Goal: Navigation & Orientation: Find specific page/section

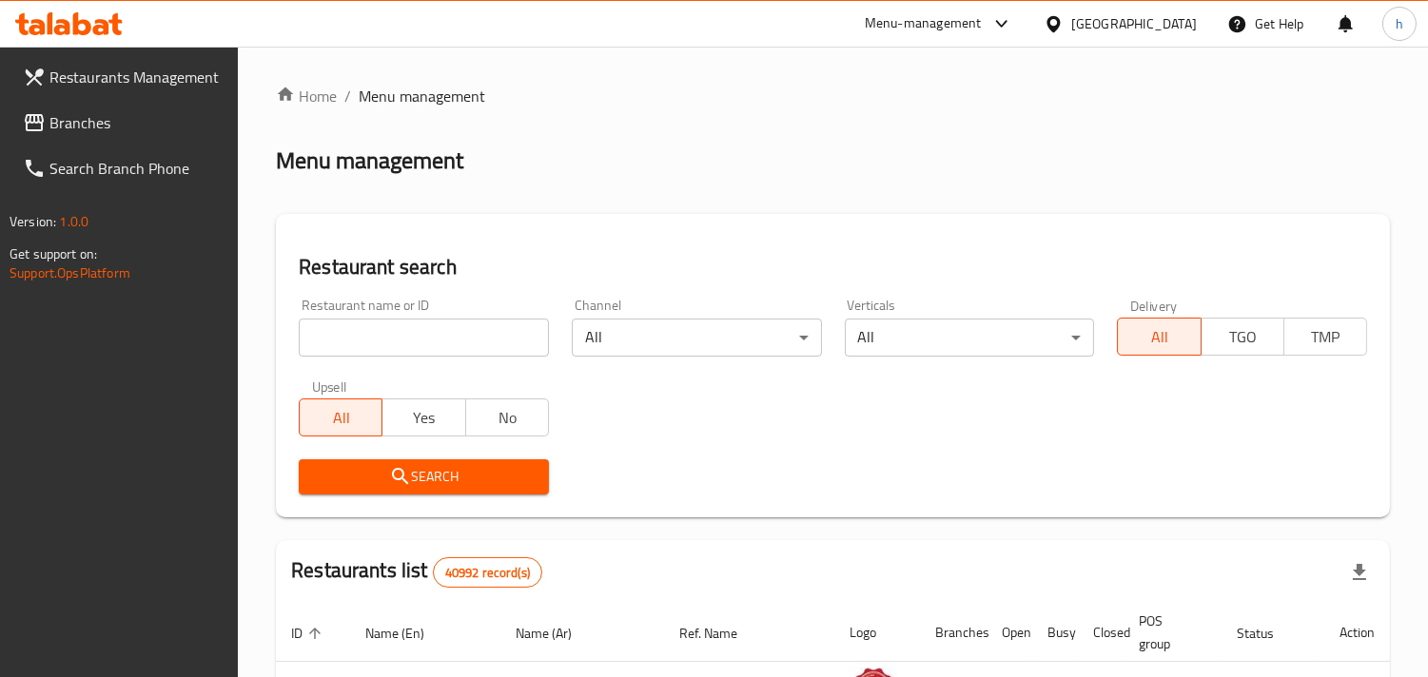
click at [122, 119] on span "Branches" at bounding box center [136, 122] width 174 height 23
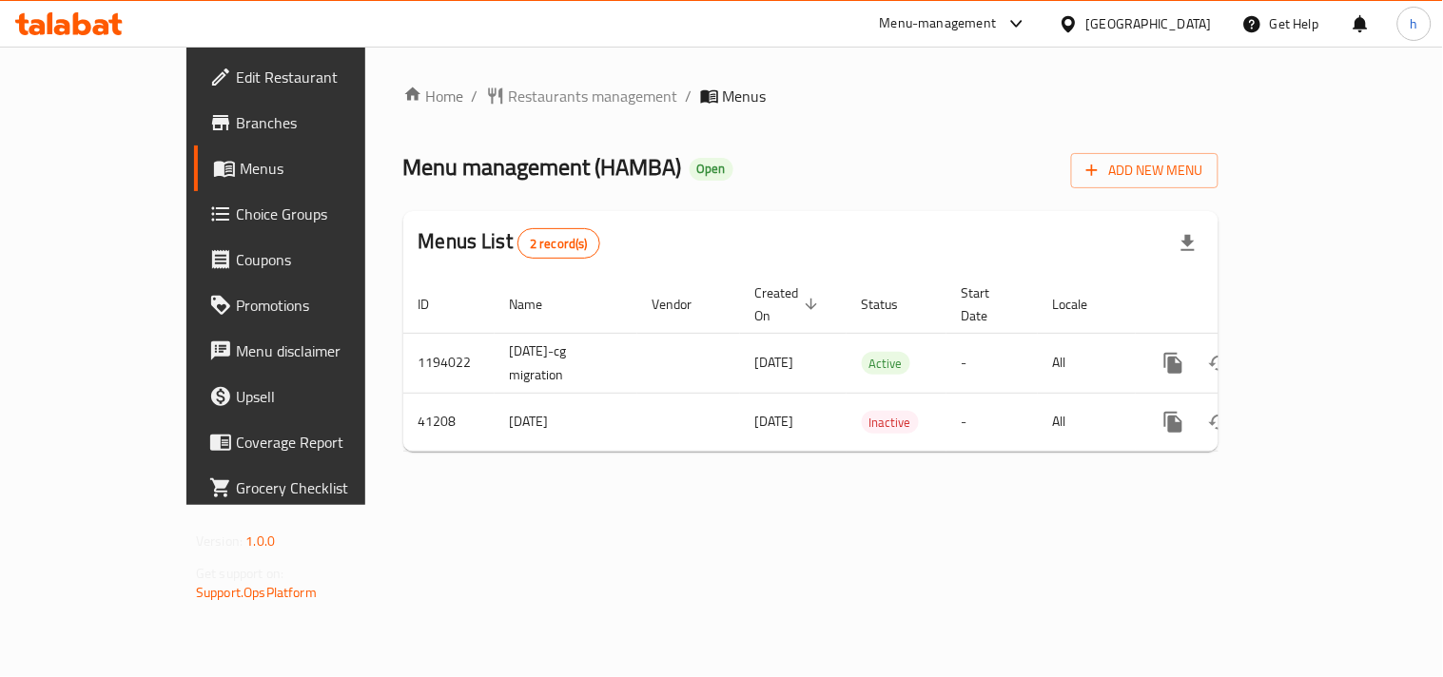
click at [1119, 20] on div "United Arab Emirates" at bounding box center [1149, 23] width 126 height 21
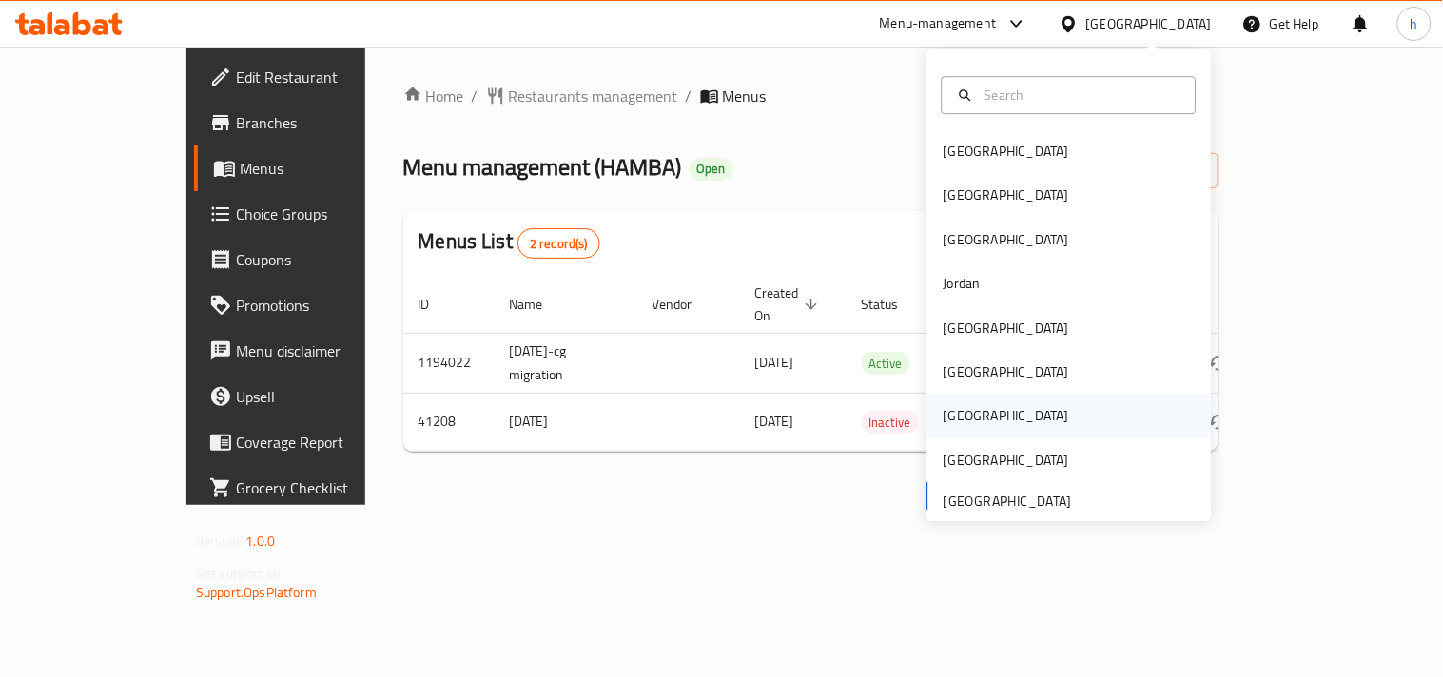
click at [951, 424] on div "[GEOGRAPHIC_DATA]" at bounding box center [1007, 416] width 126 height 21
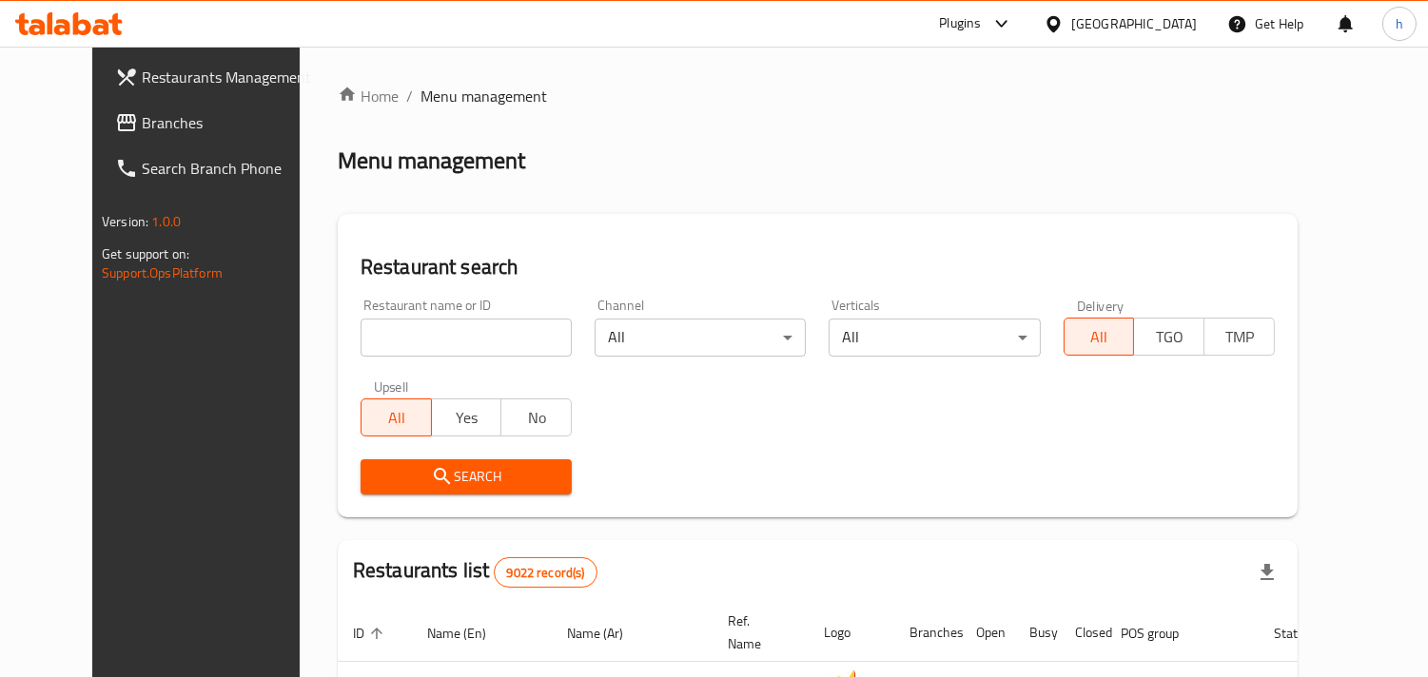
click at [142, 111] on span "Branches" at bounding box center [229, 122] width 174 height 23
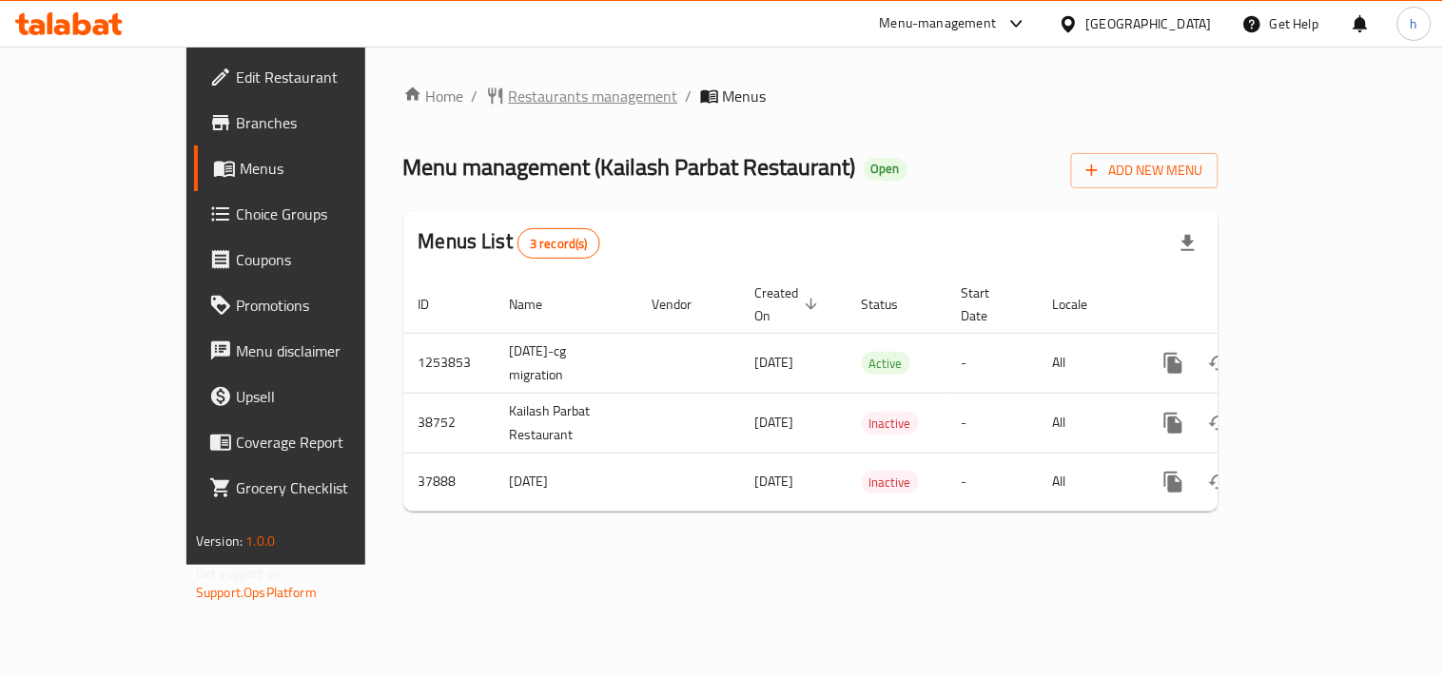
click at [509, 96] on span "Restaurants management" at bounding box center [593, 96] width 169 height 23
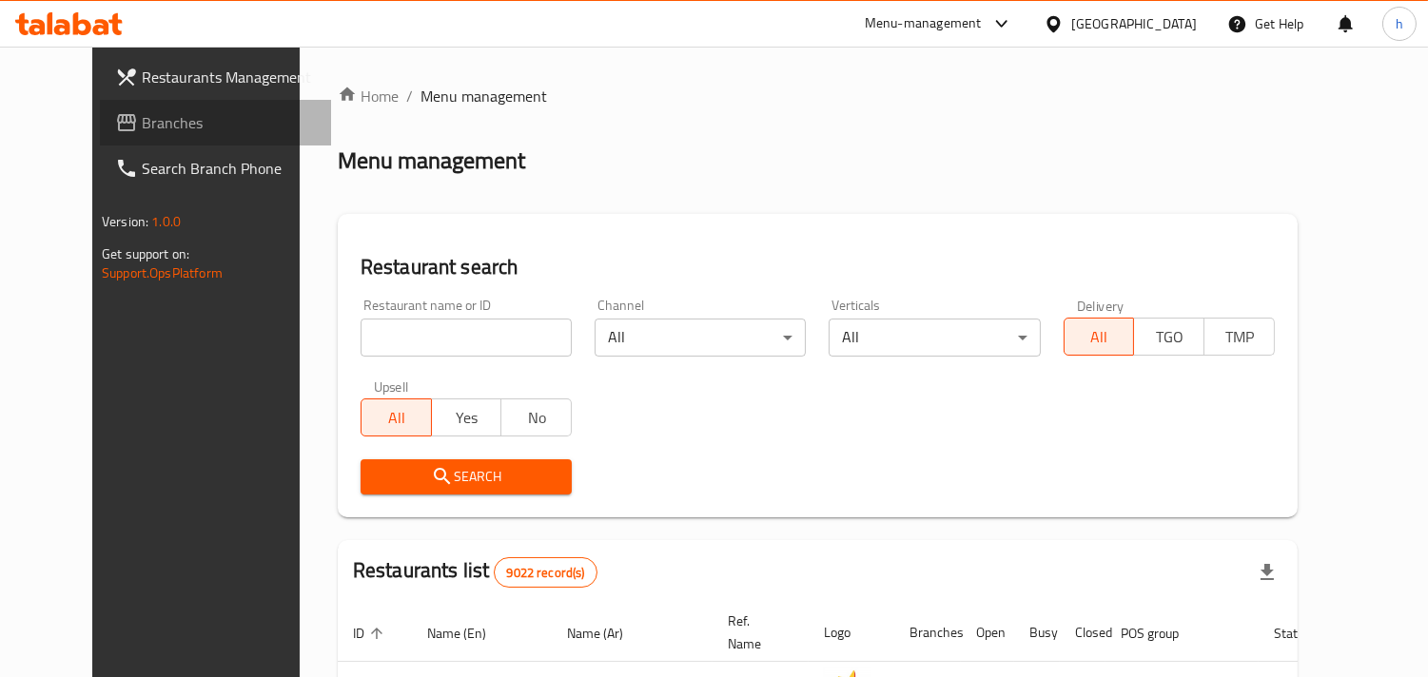
click at [142, 116] on span "Branches" at bounding box center [229, 122] width 174 height 23
